Goal: Task Accomplishment & Management: Use online tool/utility

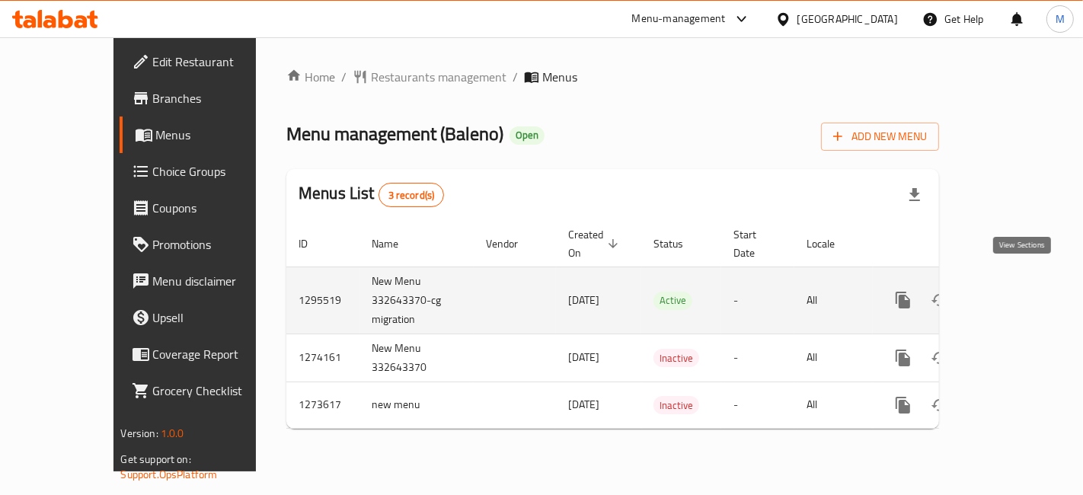
click at [1031, 289] on link "enhanced table" at bounding box center [1012, 300] width 37 height 37
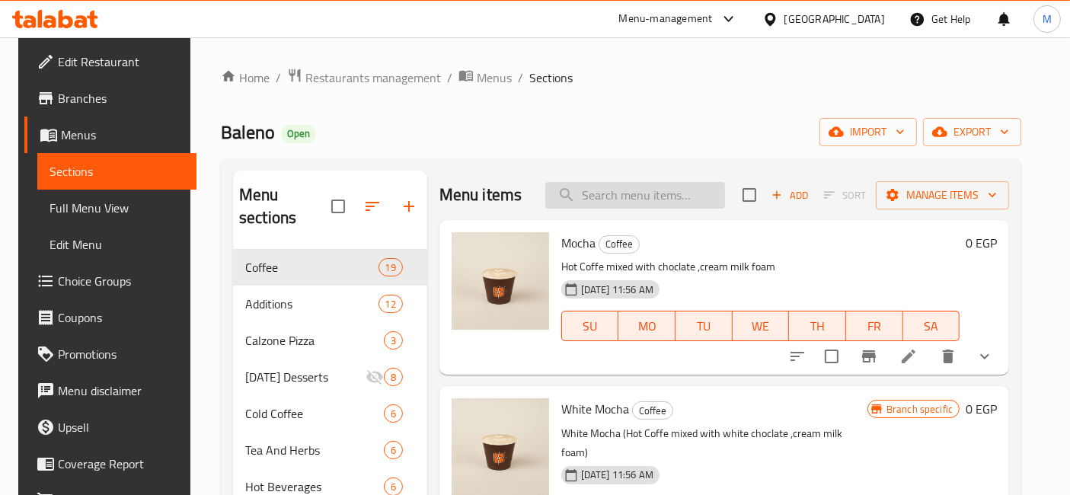
click at [572, 206] on input "search" at bounding box center [635, 195] width 180 height 27
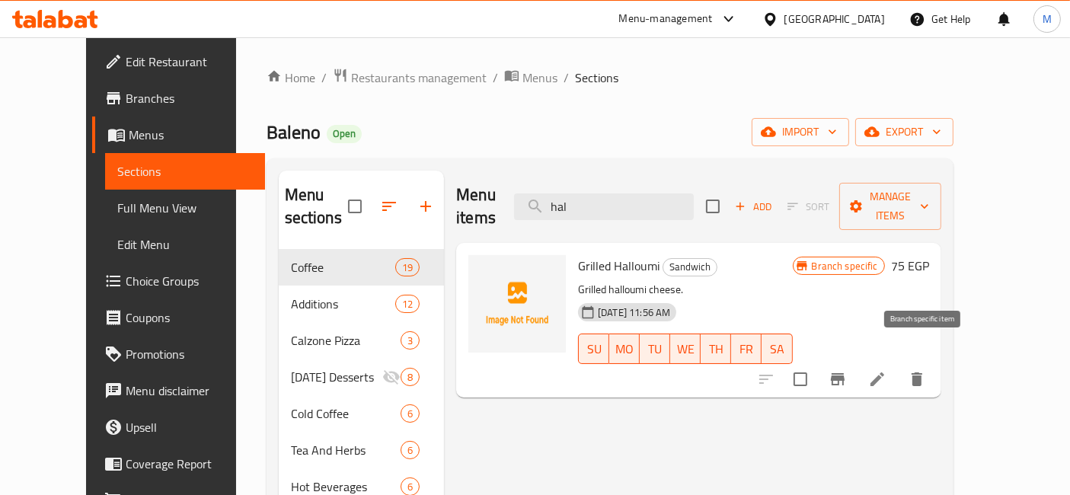
type input "hal"
click at [856, 361] on button "Branch-specific-item" at bounding box center [837, 379] width 37 height 37
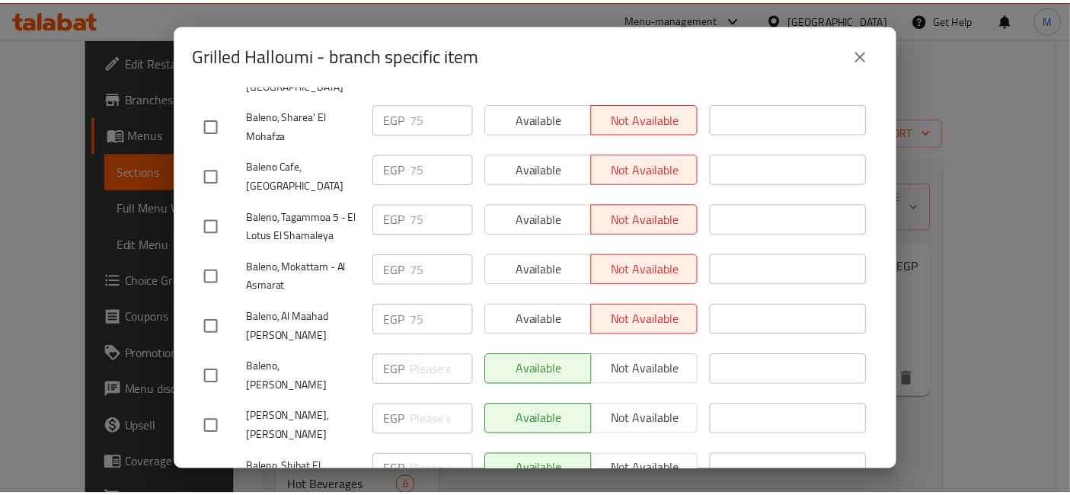
scroll to position [85, 0]
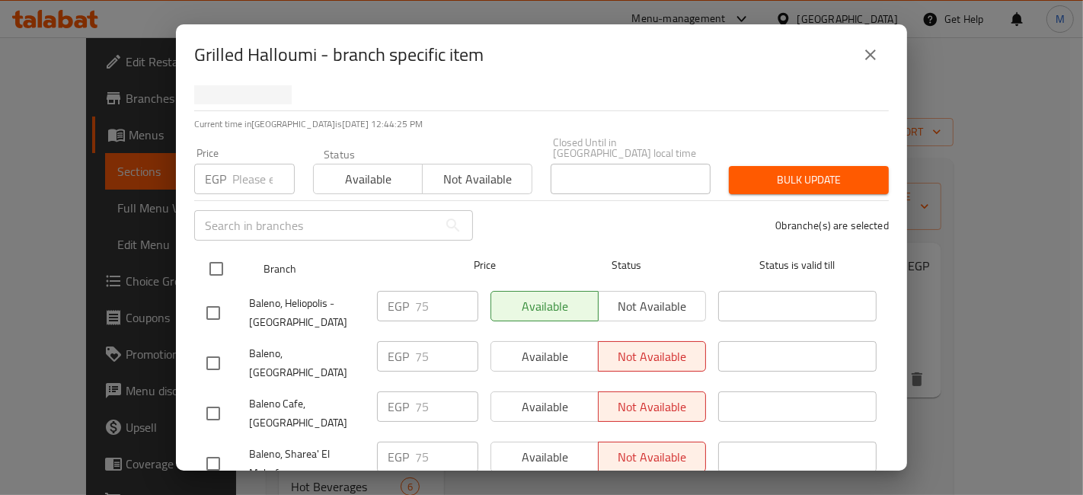
click at [230, 258] on input "checkbox" at bounding box center [216, 269] width 32 height 32
checkbox input "true"
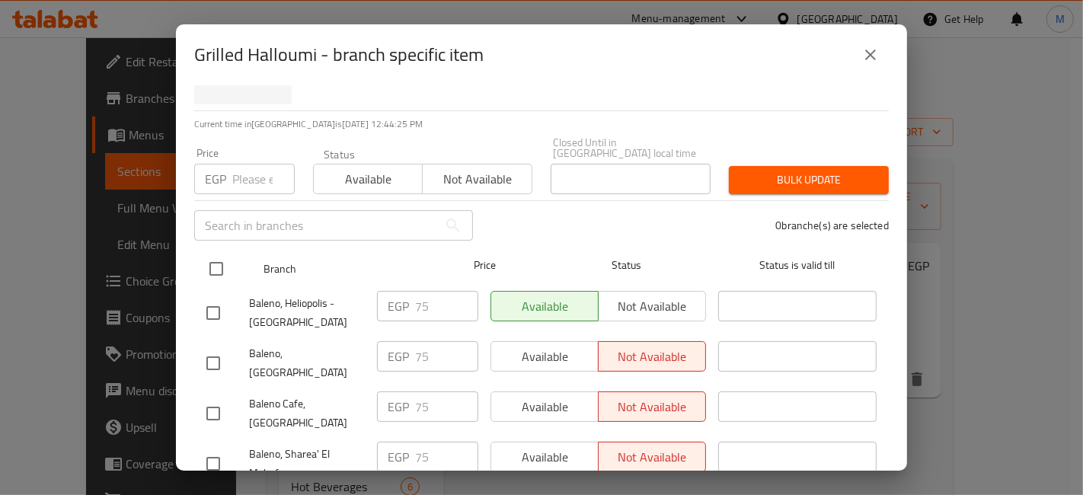
checkbox input "true"
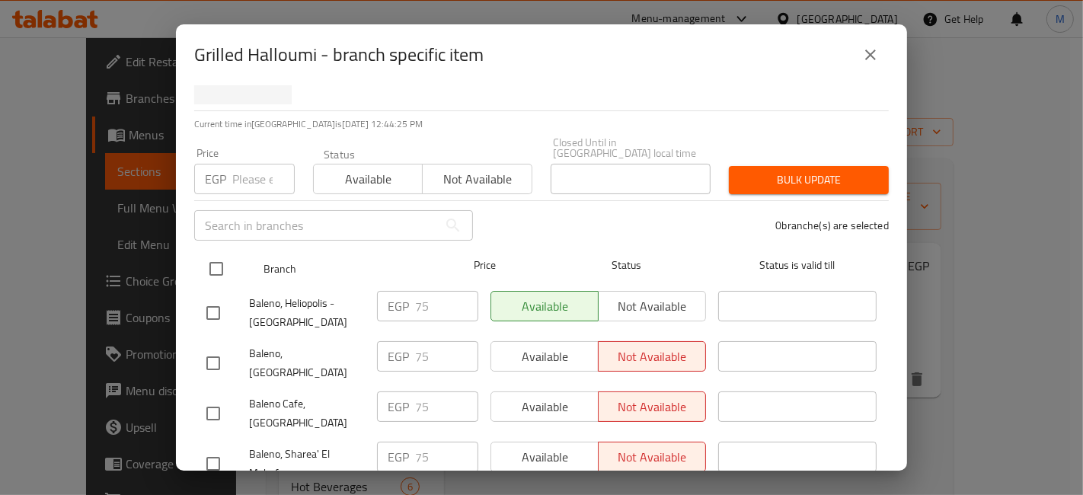
checkbox input "true"
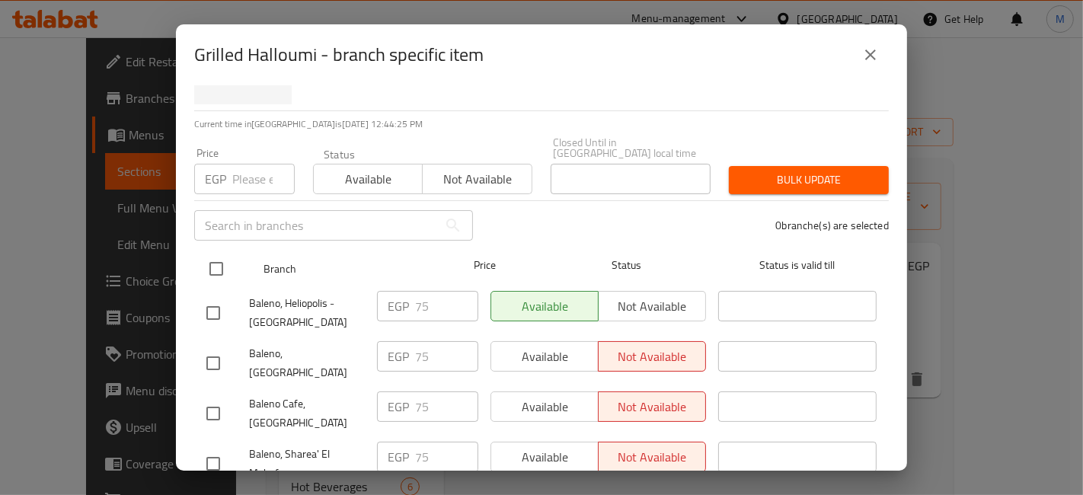
checkbox input "true"
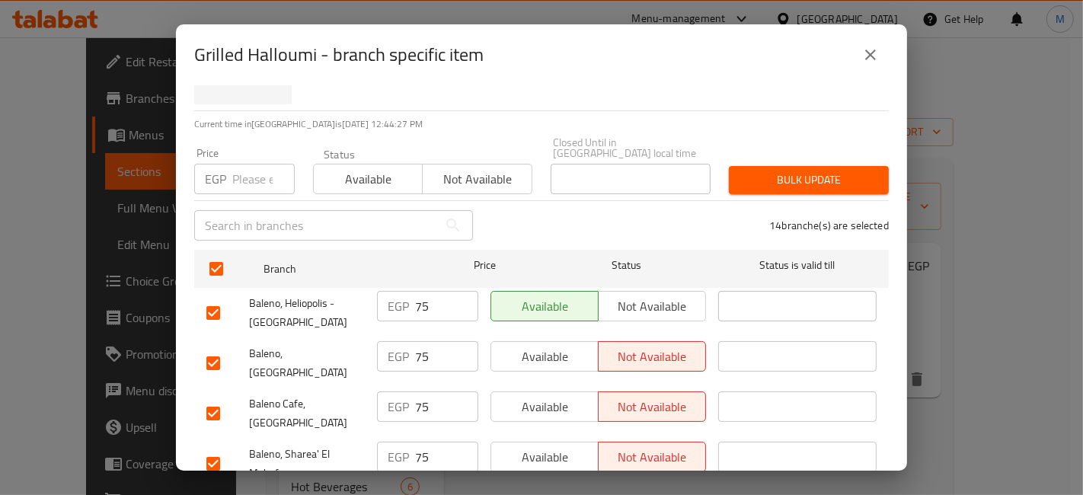
drag, startPoint x: 260, startPoint y: 199, endPoint x: 257, endPoint y: 186, distance: 13.3
click at [260, 210] on input "text" at bounding box center [316, 225] width 244 height 30
click at [247, 165] on input "number" at bounding box center [263, 179] width 62 height 30
type input "110"
click at [741, 171] on span "Bulk update" at bounding box center [809, 180] width 136 height 19
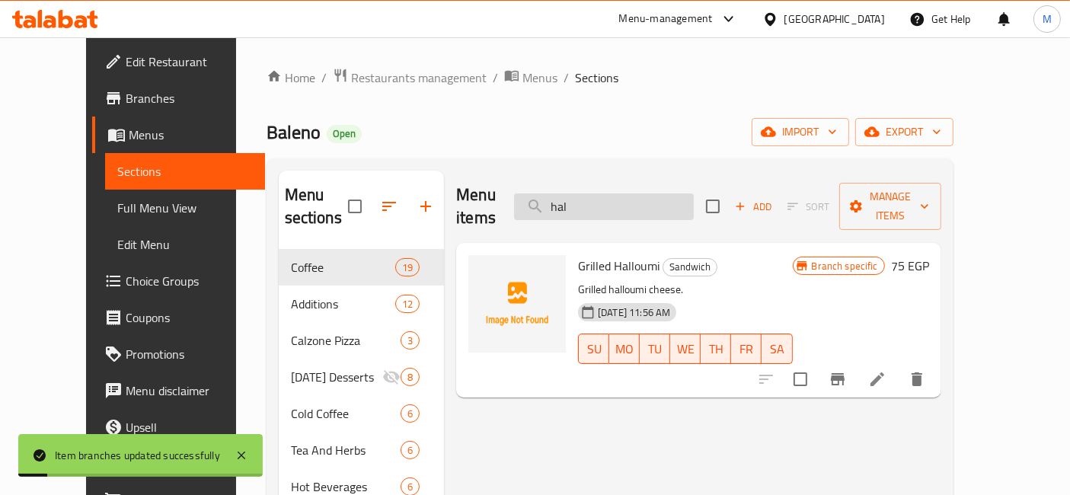
click at [609, 194] on input "hal" at bounding box center [604, 206] width 180 height 27
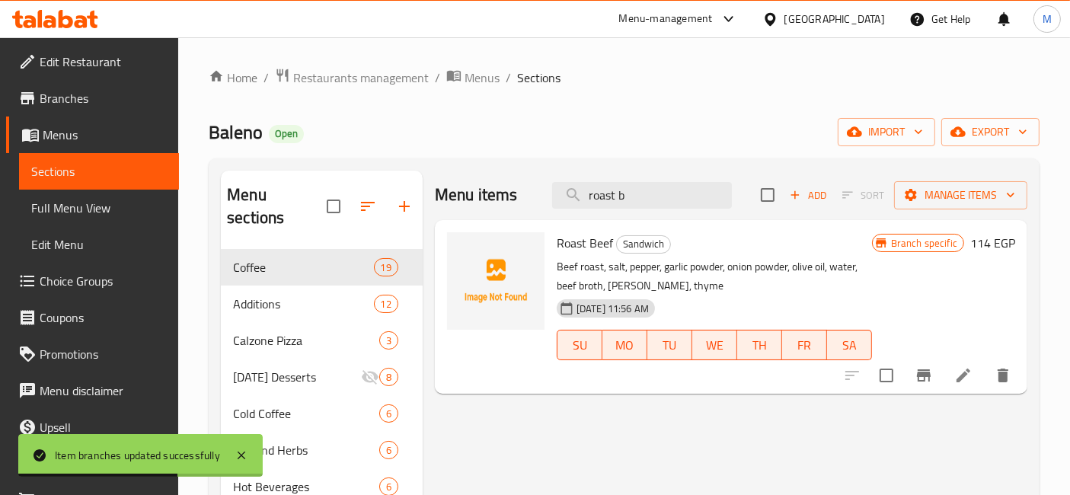
type input "roast b"
click at [920, 373] on icon "Branch-specific-item" at bounding box center [924, 375] width 14 height 12
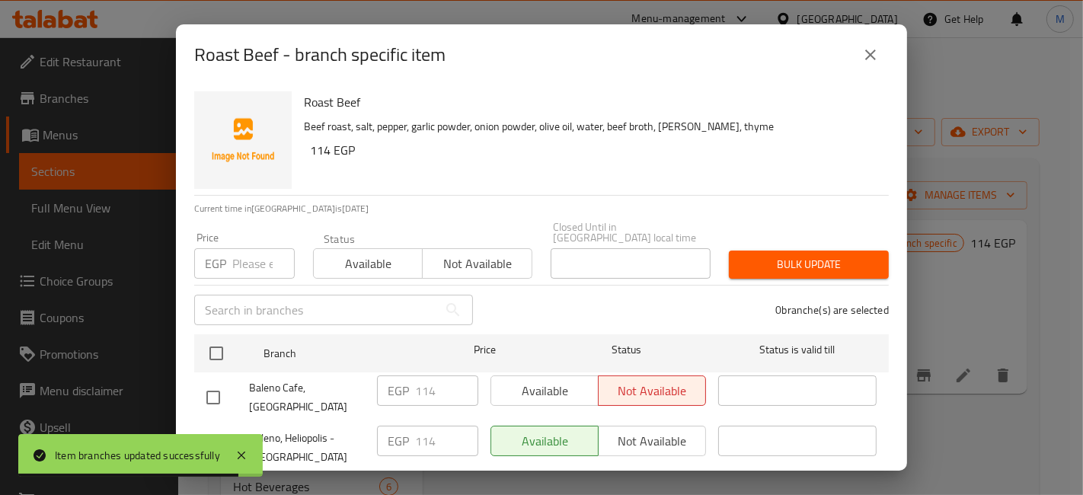
click at [257, 253] on input "number" at bounding box center [263, 263] width 62 height 30
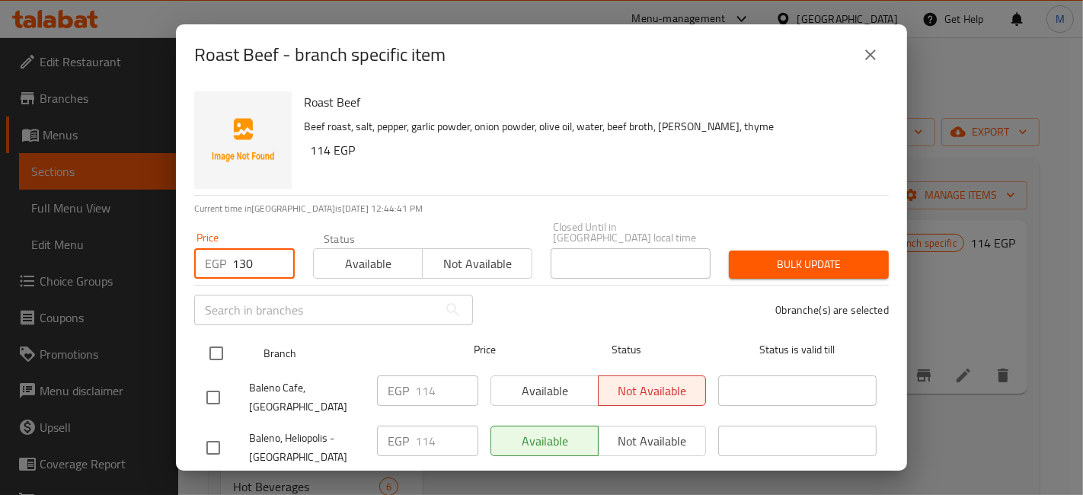
type input "130"
click at [209, 340] on input "checkbox" at bounding box center [216, 353] width 32 height 32
checkbox input "true"
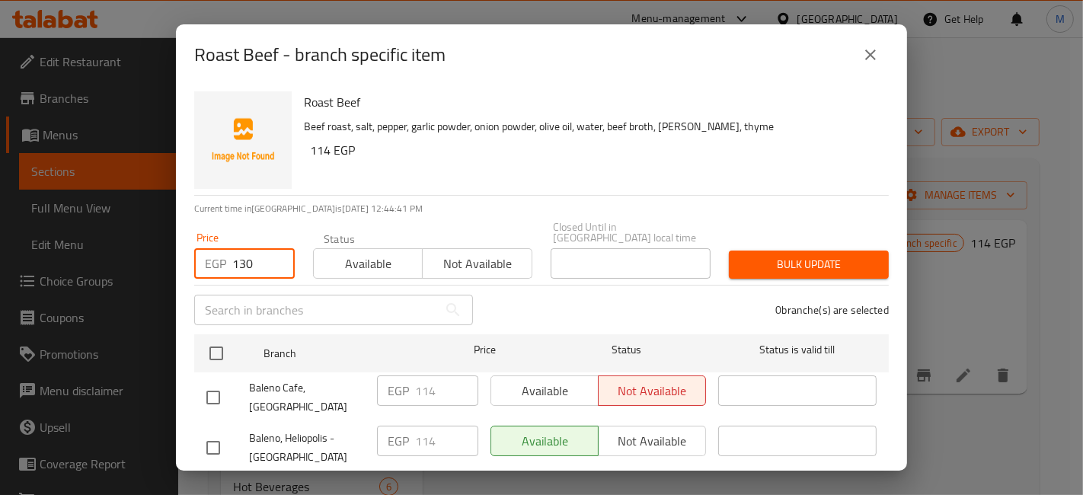
checkbox input "true"
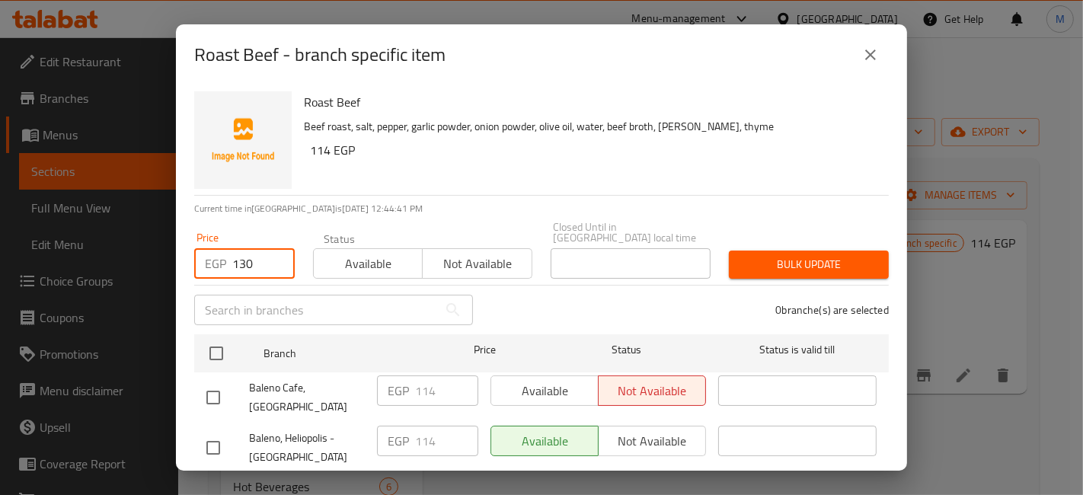
checkbox input "true"
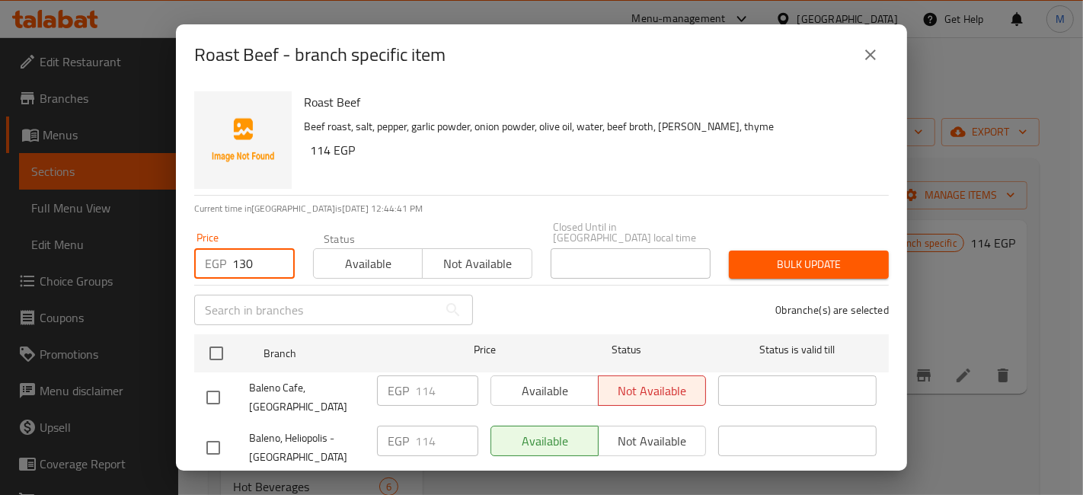
checkbox input "true"
click at [878, 243] on div "Bulk update" at bounding box center [808, 264] width 178 height 46
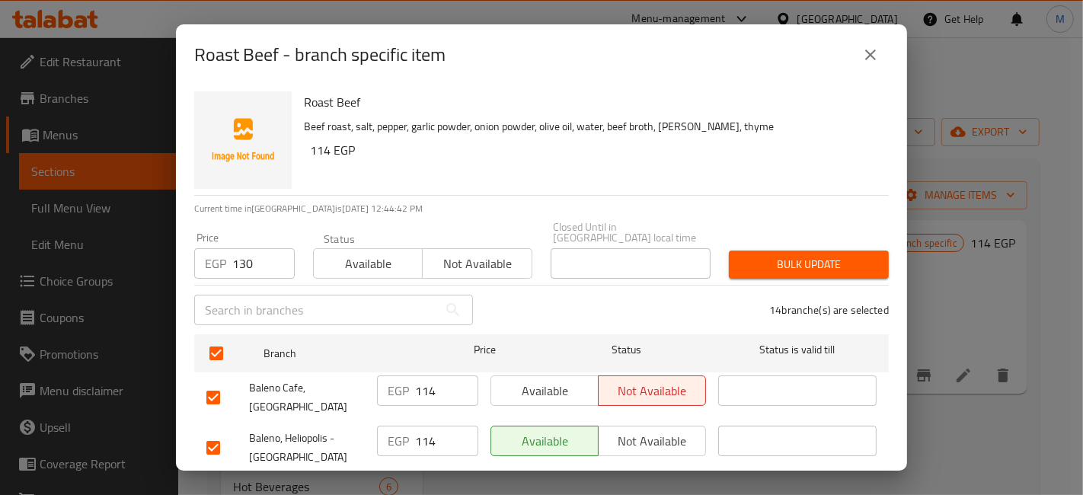
click at [876, 243] on div "Bulk update" at bounding box center [808, 264] width 178 height 46
click at [845, 255] on span "Bulk update" at bounding box center [809, 264] width 136 height 19
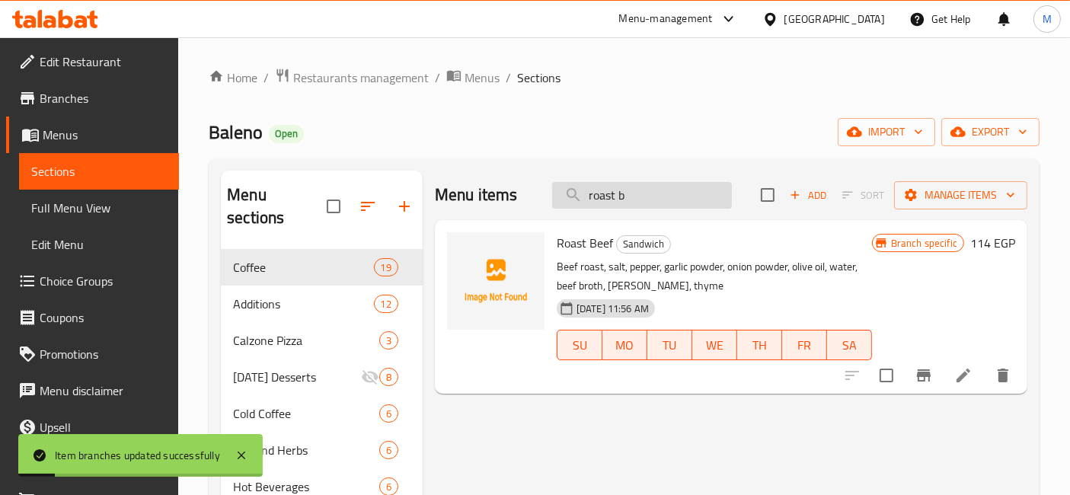
click at [594, 196] on input "roast b" at bounding box center [642, 195] width 180 height 27
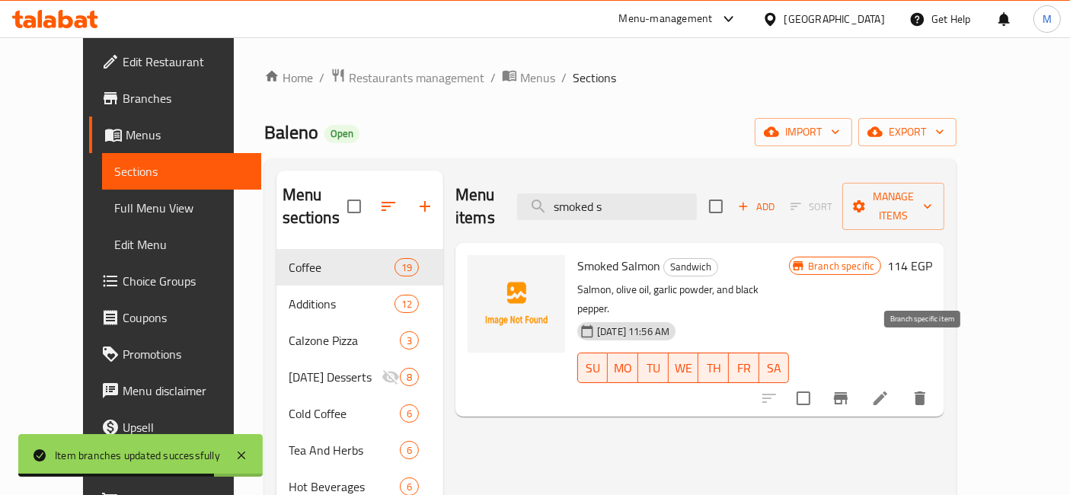
type input "smoked s"
click at [859, 380] on button "Branch-specific-item" at bounding box center [840, 398] width 37 height 37
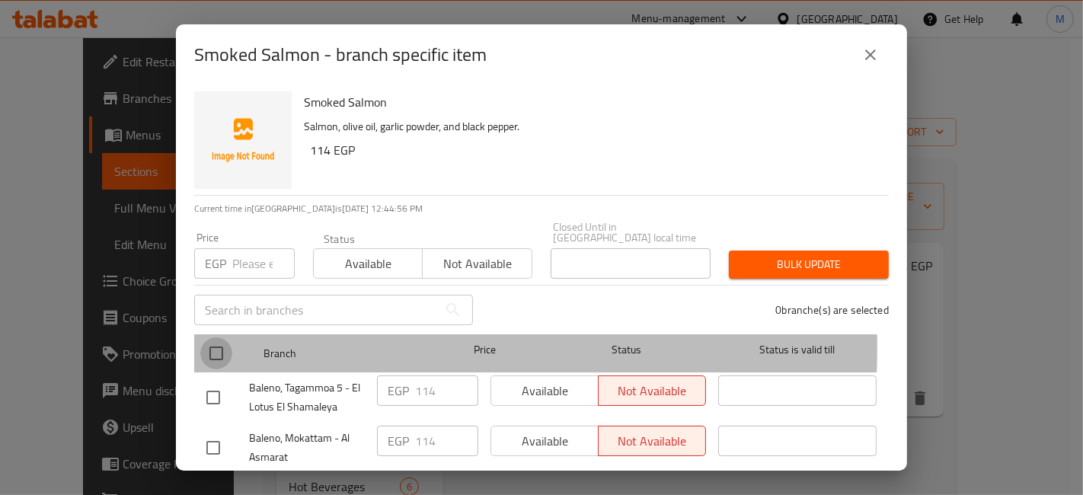
click at [203, 337] on input "checkbox" at bounding box center [216, 353] width 32 height 32
checkbox input "true"
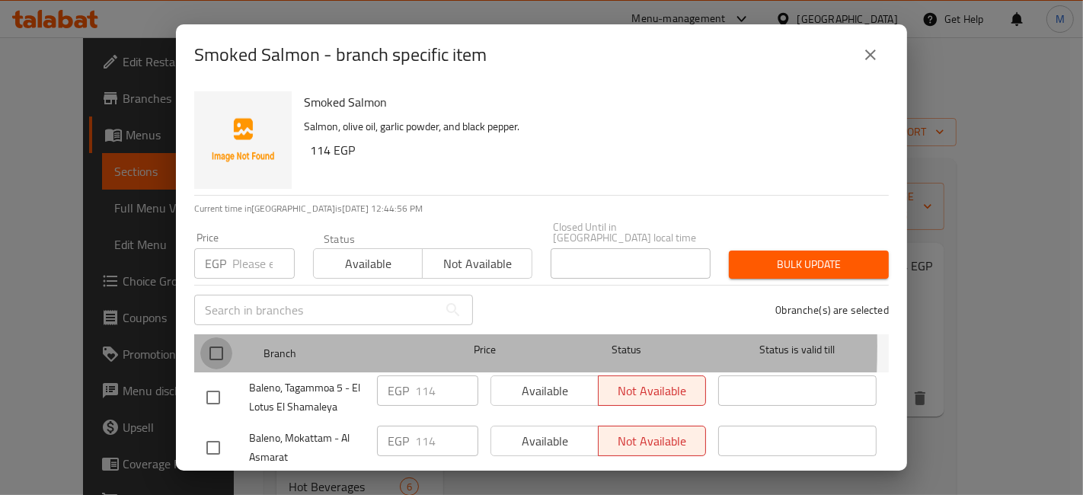
checkbox input "true"
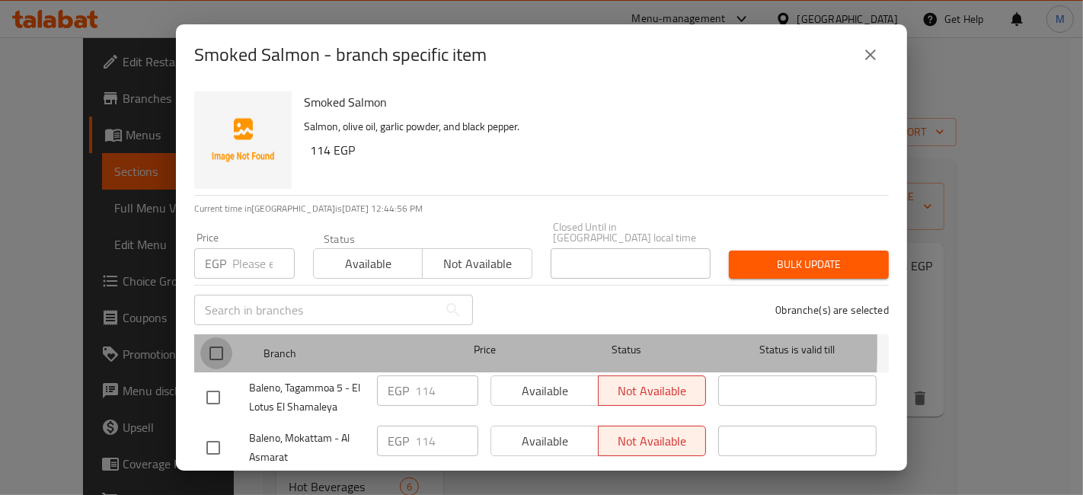
checkbox input "true"
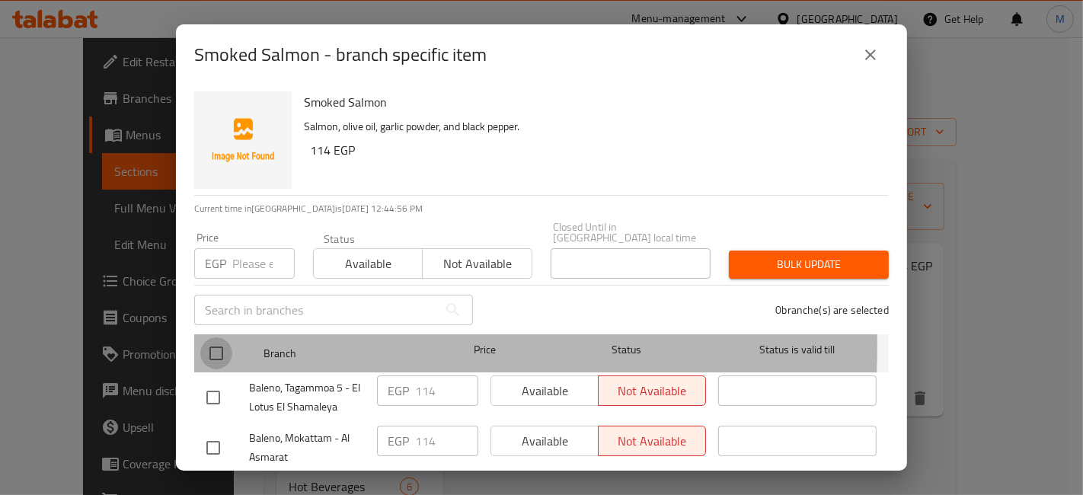
checkbox input "true"
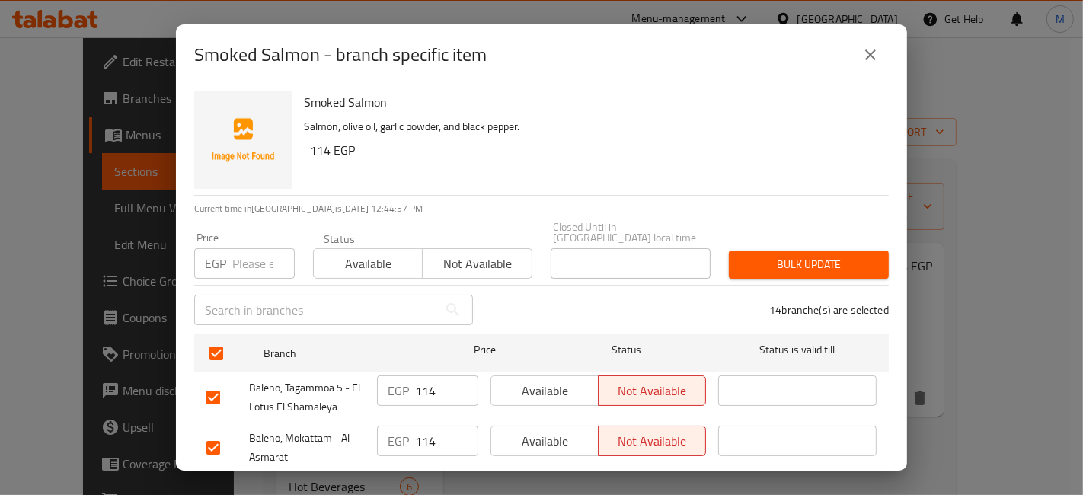
click at [239, 254] on input "number" at bounding box center [263, 263] width 62 height 30
type input "170"
click at [794, 257] on span "Bulk update" at bounding box center [809, 264] width 136 height 19
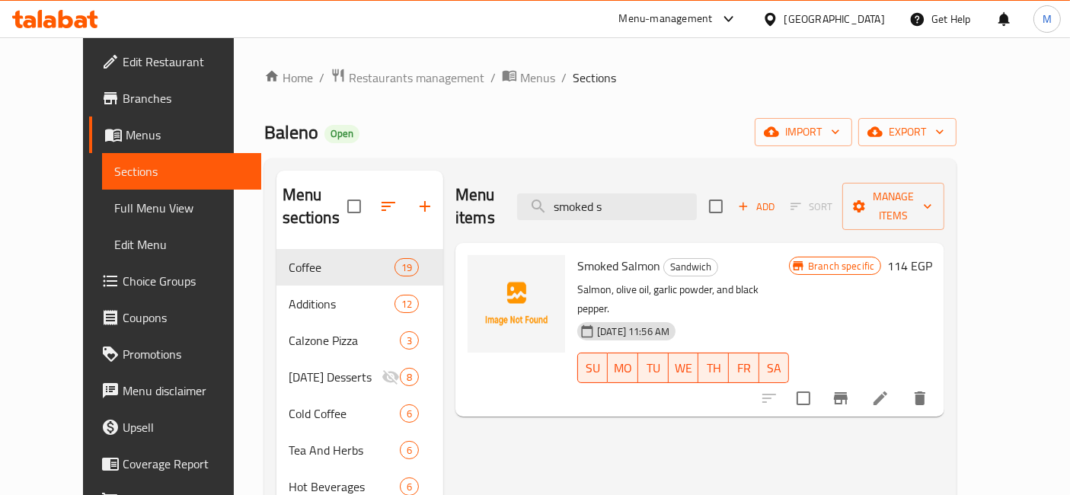
click at [847, 392] on icon "Branch-specific-item" at bounding box center [841, 398] width 14 height 12
click at [67, 17] on icon at bounding box center [66, 19] width 14 height 18
